Goal: Find specific page/section: Find specific page/section

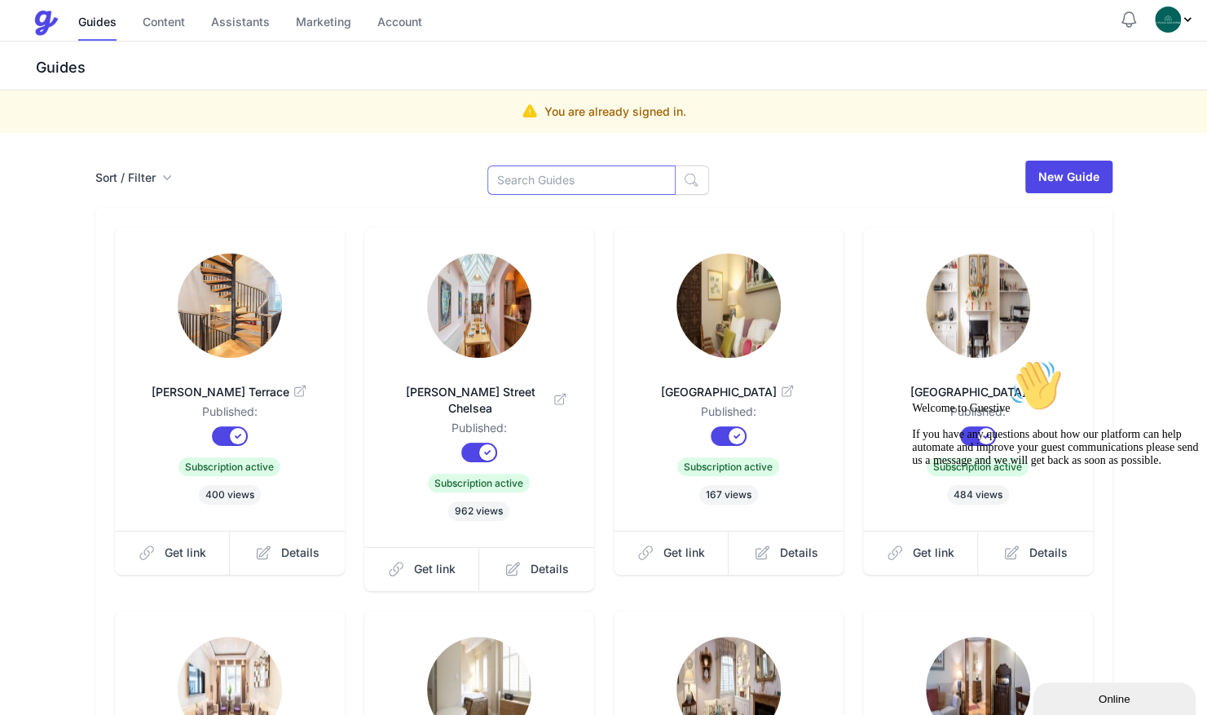
click at [517, 186] on input at bounding box center [581, 179] width 188 height 29
type input "kig"
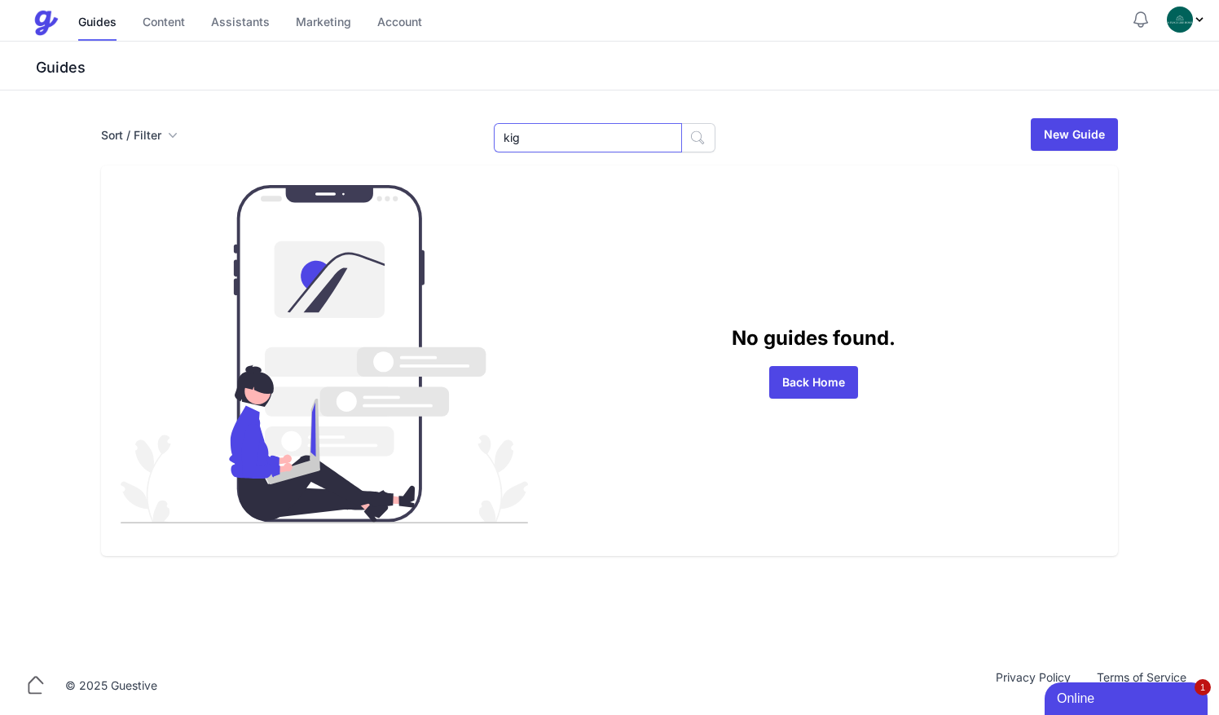
click at [565, 151] on input "kig" at bounding box center [588, 137] width 188 height 29
type input "king"
click at [566, 139] on input "king" at bounding box center [588, 137] width 188 height 29
drag, startPoint x: 558, startPoint y: 132, endPoint x: 465, endPoint y: 134, distance: 92.9
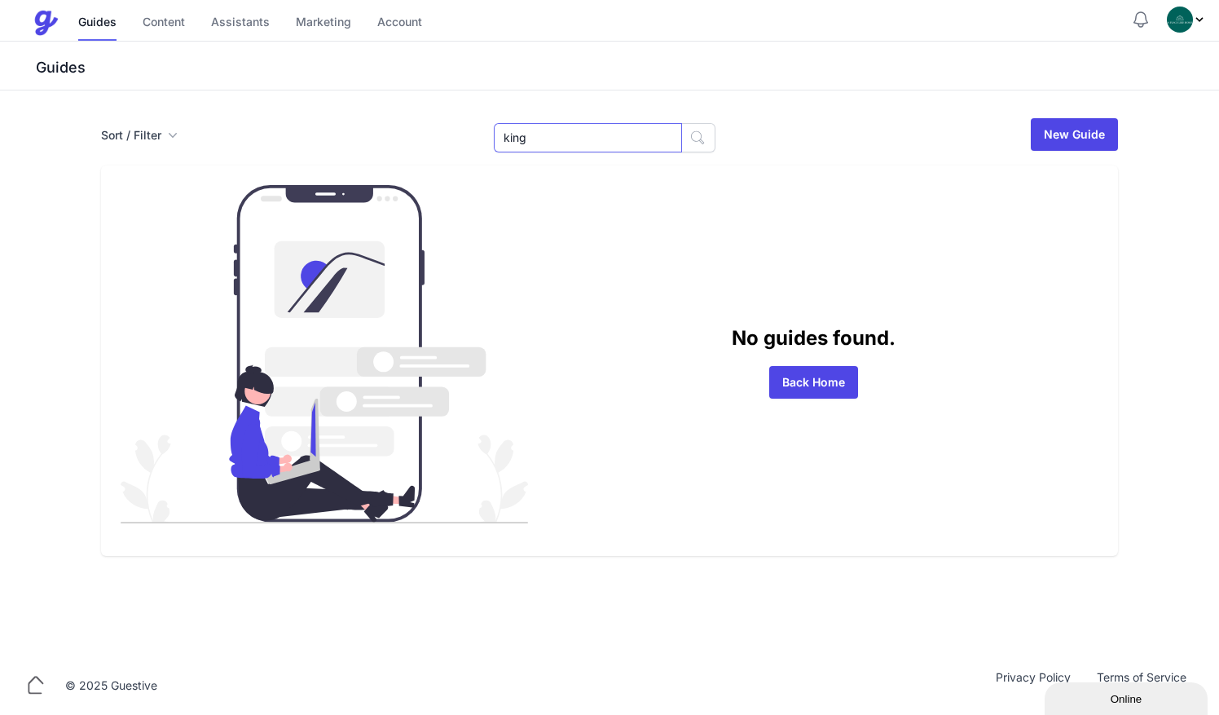
click at [465, 134] on div "Sort / Filter Sort Name Created Unsorted All Published Unpublished Archived kin…" at bounding box center [609, 135] width 1017 height 36
click at [515, 0] on nav "Menu Guides Content Assistants Marketing Account Guides Content Assistants Mark…" at bounding box center [609, 21] width 1219 height 42
click at [545, 141] on input "1" at bounding box center [588, 137] width 188 height 29
type input "17"
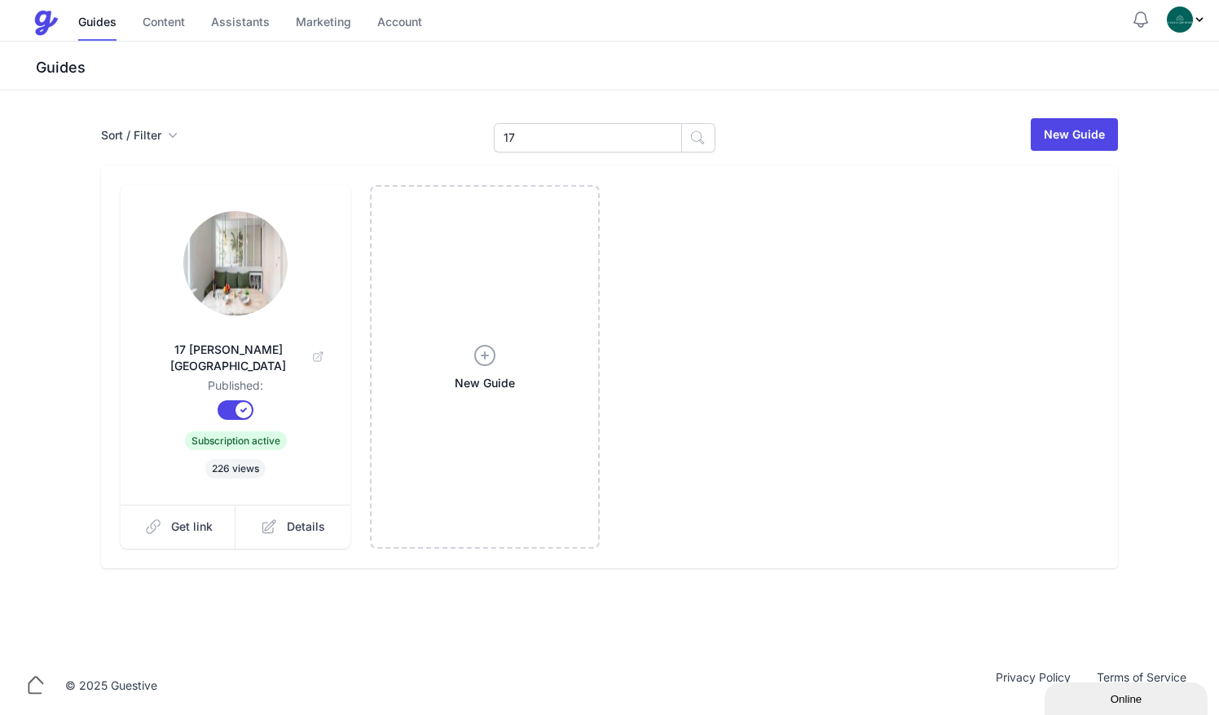
click at [241, 279] on img at bounding box center [235, 263] width 104 height 104
drag, startPoint x: 548, startPoint y: 136, endPoint x: 346, endPoint y: 104, distance: 204.0
click at [346, 104] on div "Sort / Filter Sort Name Created Unsorted All Published Unpublished Archived 17 …" at bounding box center [609, 373] width 1219 height 566
type input "sun"
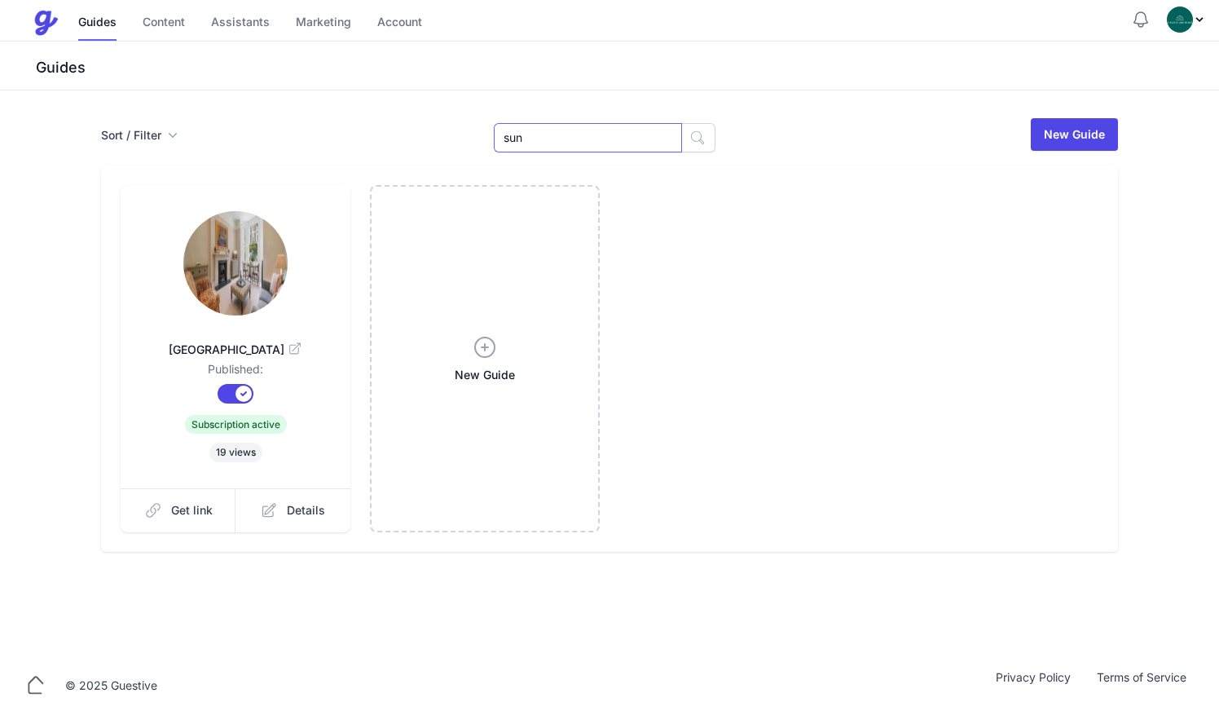
click at [561, 135] on input "sun" at bounding box center [588, 137] width 188 height 29
drag, startPoint x: 538, startPoint y: 131, endPoint x: 297, endPoint y: 64, distance: 250.6
click at [297, 64] on div "Menu Guides Content Assistants Marketing Account Guides Content Assistants Mark…" at bounding box center [609, 328] width 1219 height 656
type input "5"
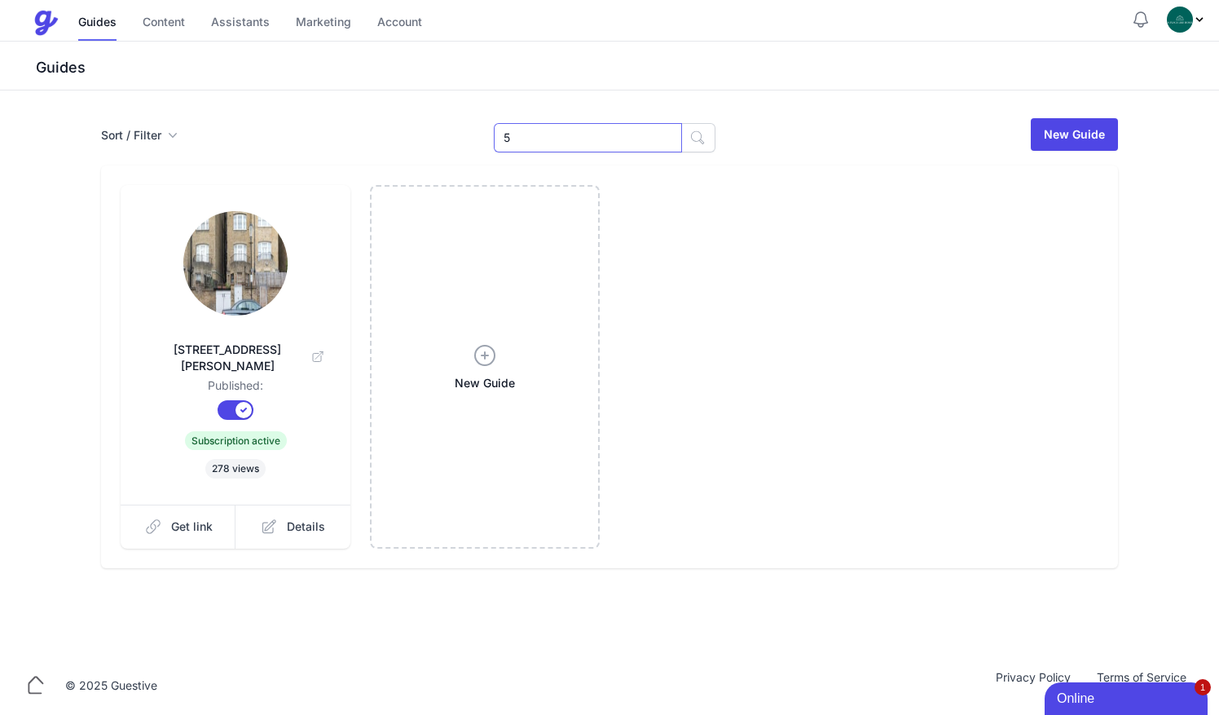
drag, startPoint x: 525, startPoint y: 135, endPoint x: 289, endPoint y: 121, distance: 236.8
click at [289, 121] on div "Sort / Filter Sort Name Created Unsorted All Published Unpublished Archived 5 5…" at bounding box center [609, 135] width 1017 height 36
type input "sunn"
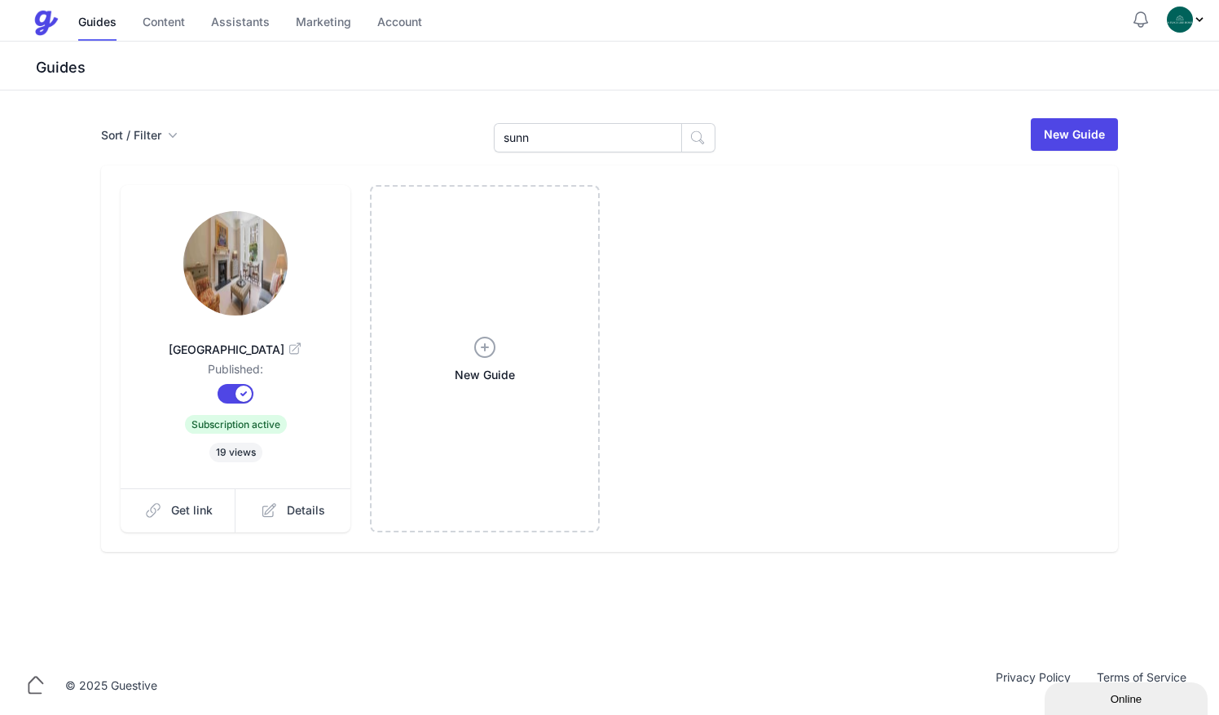
click at [241, 286] on img at bounding box center [235, 263] width 104 height 104
